Goal: Communication & Community: Answer question/provide support

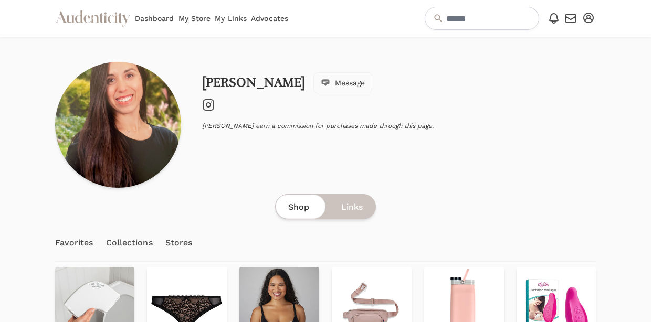
click at [150, 18] on link "Dashboard" at bounding box center [154, 18] width 39 height 37
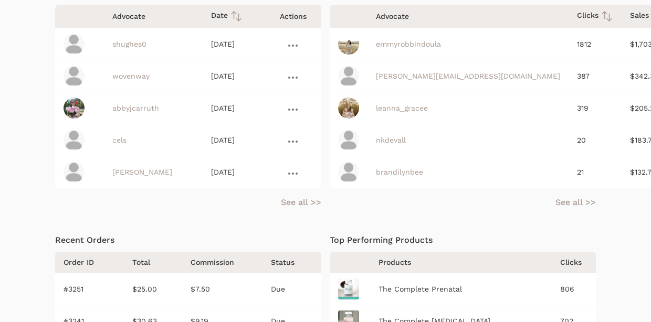
scroll to position [342, 0]
click at [127, 44] on link "shughes0" at bounding box center [129, 43] width 34 height 8
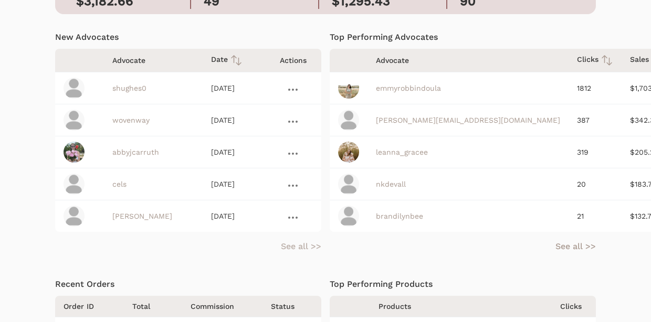
click at [300, 246] on link "See all >>" at bounding box center [301, 247] width 40 height 13
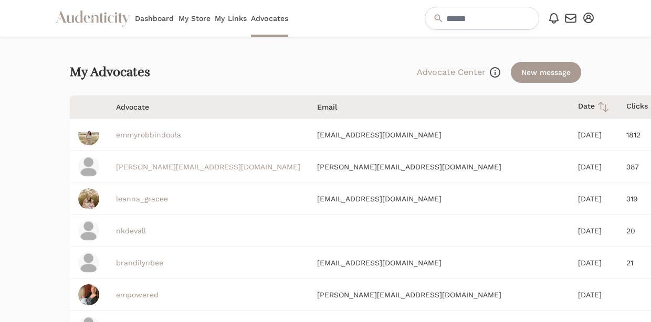
click at [570, 98] on th "Date" at bounding box center [594, 108] width 48 height 24
click at [597, 107] on icon at bounding box center [603, 107] width 13 height 13
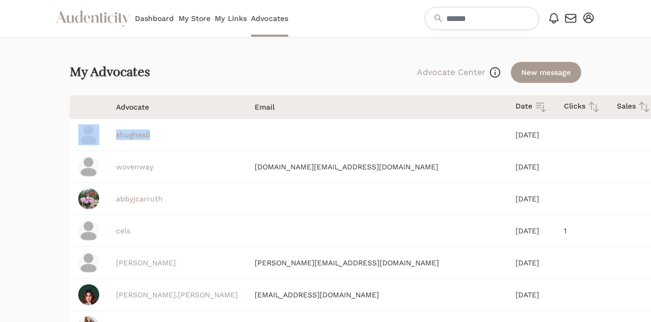
drag, startPoint x: 154, startPoint y: 138, endPoint x: 106, endPoint y: 136, distance: 48.3
click at [106, 136] on tr "shughes0 Sep 16, 2025" at bounding box center [422, 135] width 705 height 32
copy tr "shughes0"
drag, startPoint x: 406, startPoint y: 135, endPoint x: 109, endPoint y: 134, distance: 297.8
click at [109, 134] on tr "shughes0 Sep 16, 2025" at bounding box center [422, 135] width 705 height 32
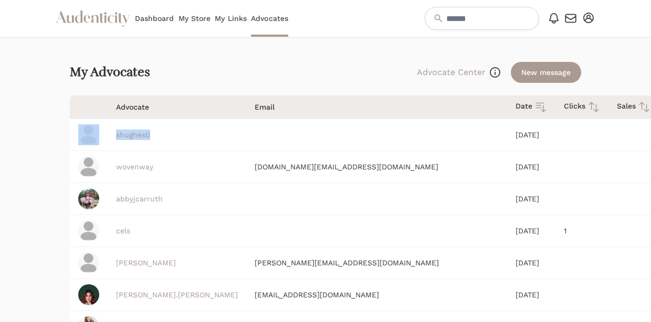
copy tr "shughes0 Sep 16, 2025"
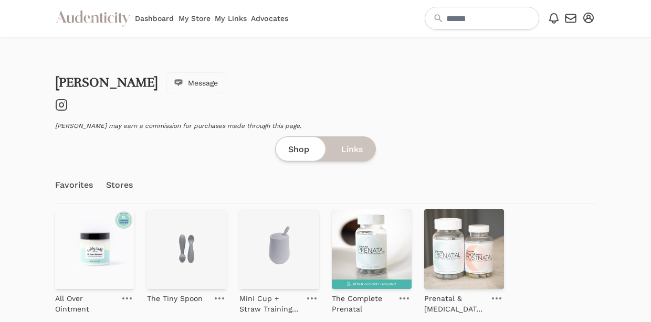
click at [61, 104] on icon "Instagram" at bounding box center [61, 105] width 13 height 13
click at [188, 83] on span "Message" at bounding box center [203, 83] width 30 height 11
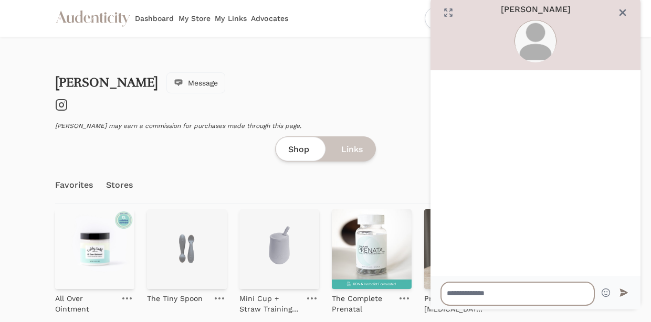
click at [468, 297] on textarea at bounding box center [517, 294] width 153 height 23
click at [475, 290] on textarea "**********" at bounding box center [517, 294] width 153 height 23
type textarea "**********"
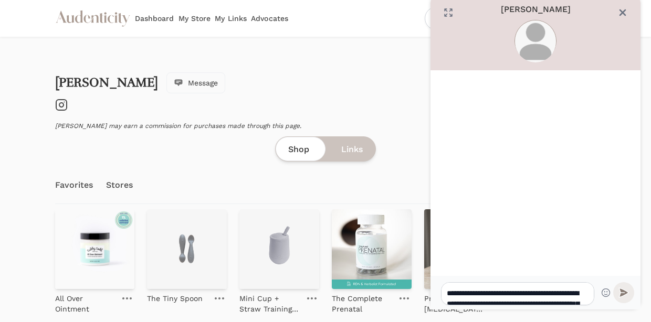
click at [624, 290] on icon "submit" at bounding box center [623, 292] width 9 height 9
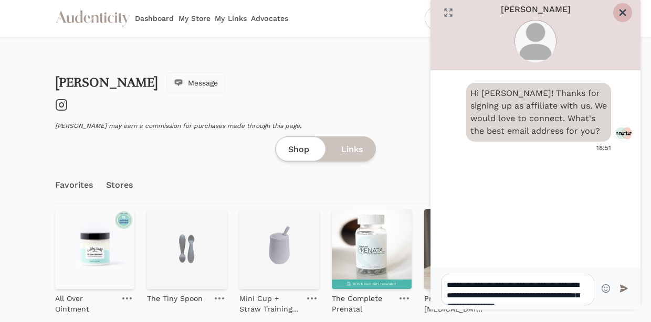
click at [623, 13] on icon "Close" at bounding box center [622, 12] width 5 height 5
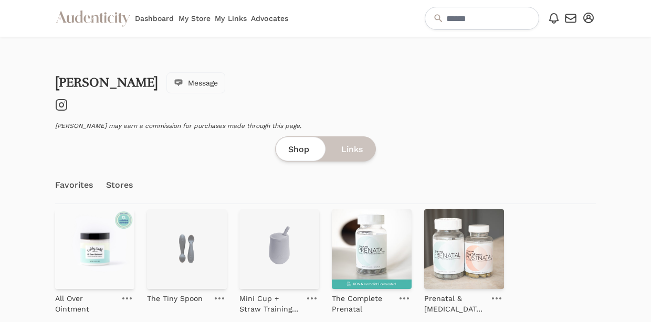
click at [571, 17] on icon "button" at bounding box center [571, 18] width 13 height 13
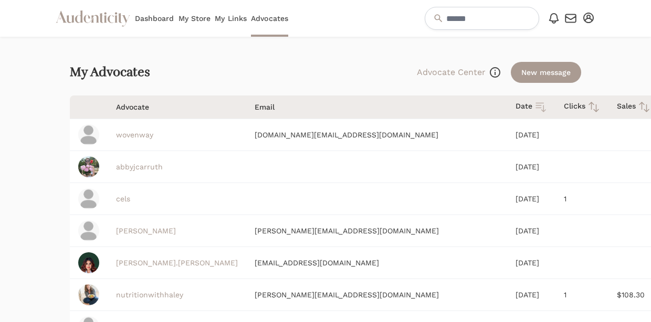
click at [535, 107] on icon at bounding box center [541, 107] width 13 height 13
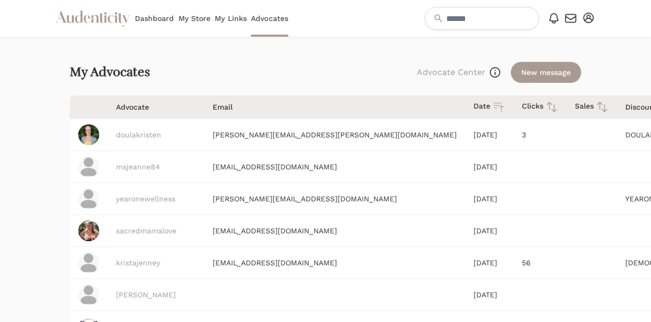
click at [493, 108] on icon at bounding box center [499, 107] width 13 height 13
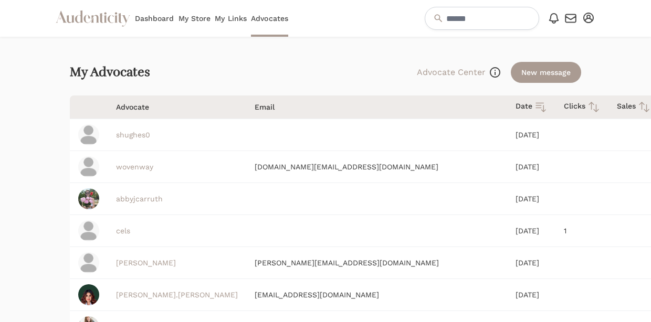
click at [145, 16] on link "Dashboard" at bounding box center [154, 18] width 39 height 37
